Goal: Connect with others: Connect with others

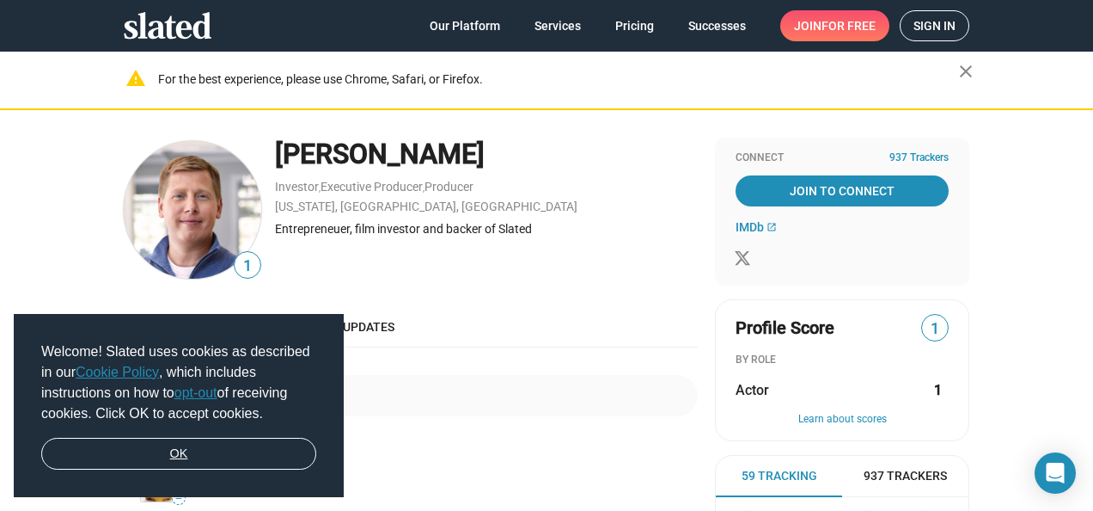
click at [209, 441] on link "OK" at bounding box center [178, 454] width 275 height 33
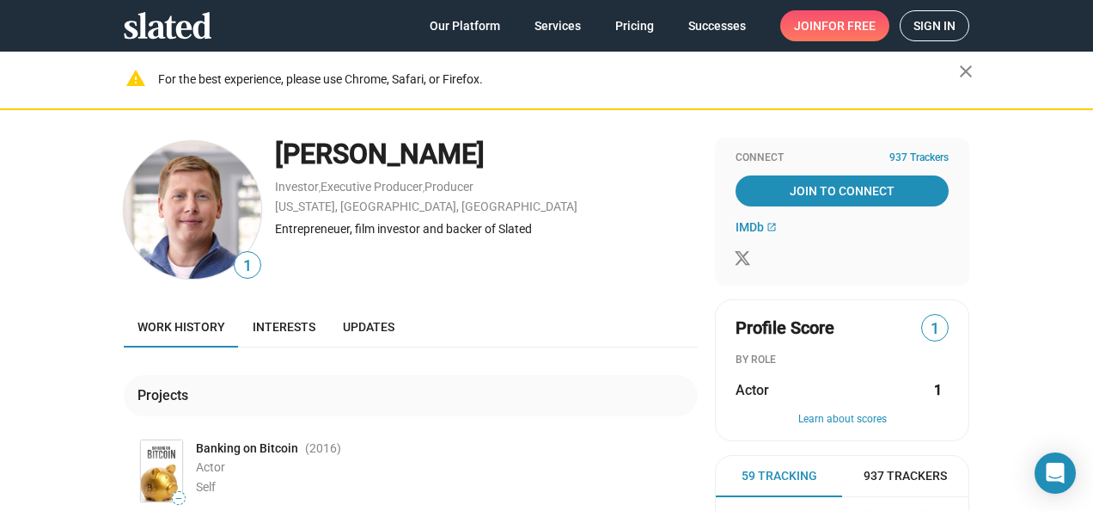
click at [914, 29] on span "Sign in" at bounding box center [935, 25] width 42 height 29
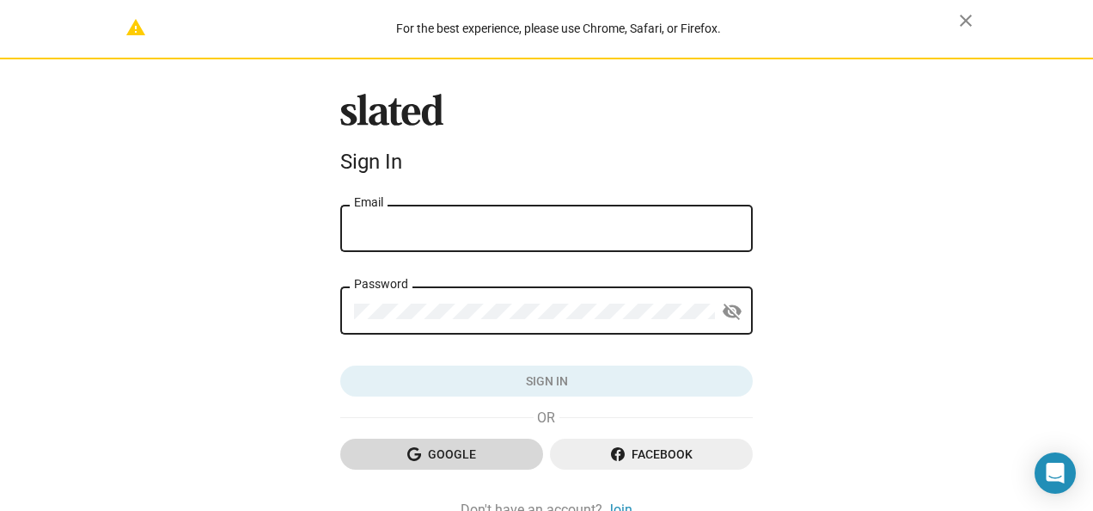
click at [467, 453] on span "Google" at bounding box center [441, 453] width 175 height 31
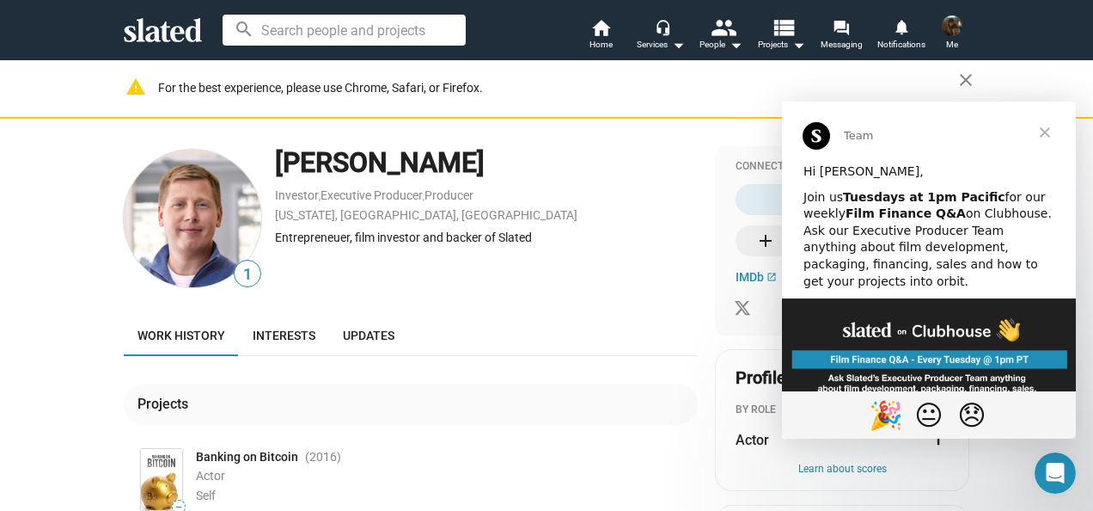
click at [1052, 127] on span "Close" at bounding box center [1045, 132] width 62 height 62
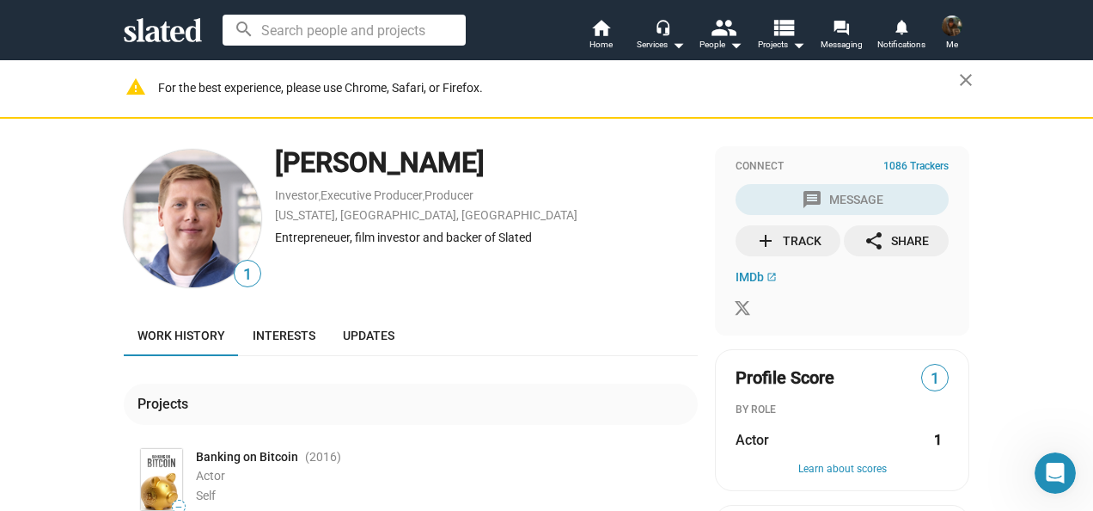
click at [170, 34] on icon at bounding box center [163, 30] width 78 height 24
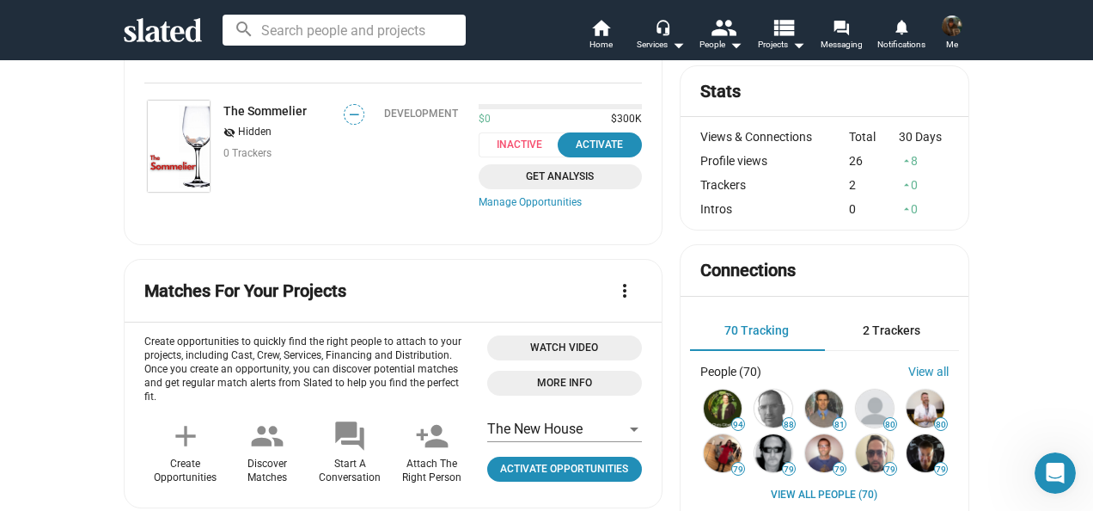
scroll to position [516, 0]
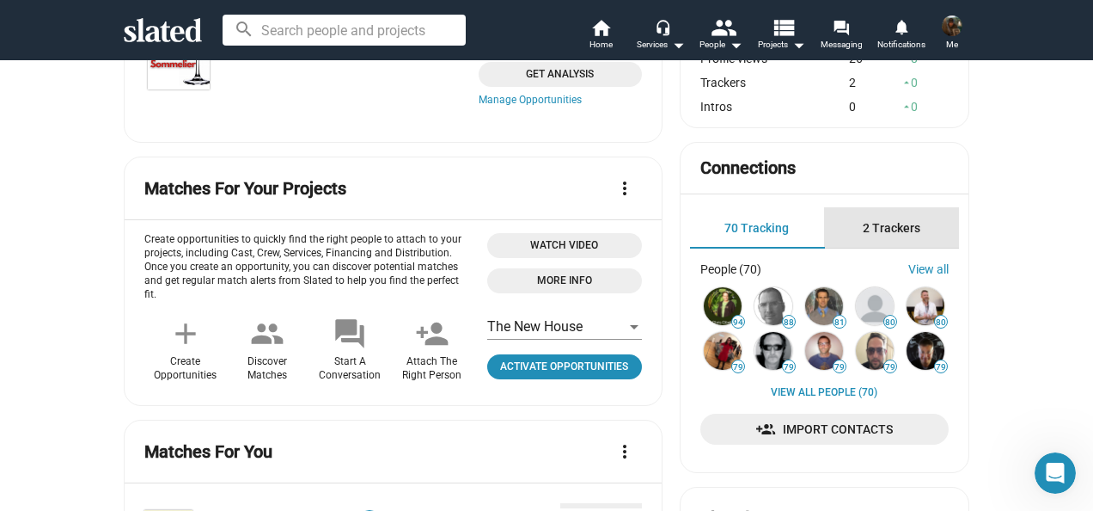
click at [892, 229] on span "2 Trackers" at bounding box center [892, 228] width 58 height 14
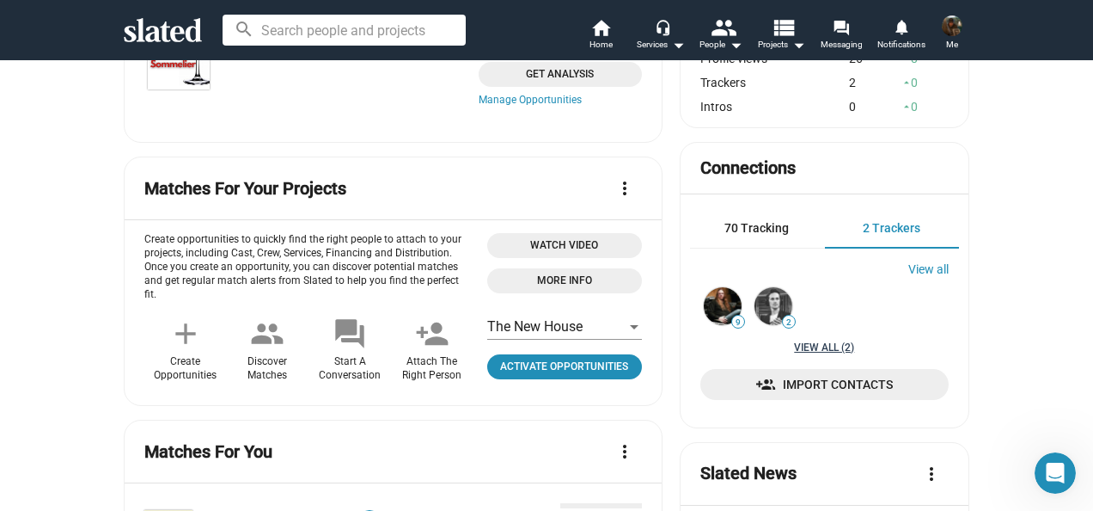
click at [811, 354] on link "View all (2)" at bounding box center [824, 348] width 60 height 14
